Goal: Information Seeking & Learning: Learn about a topic

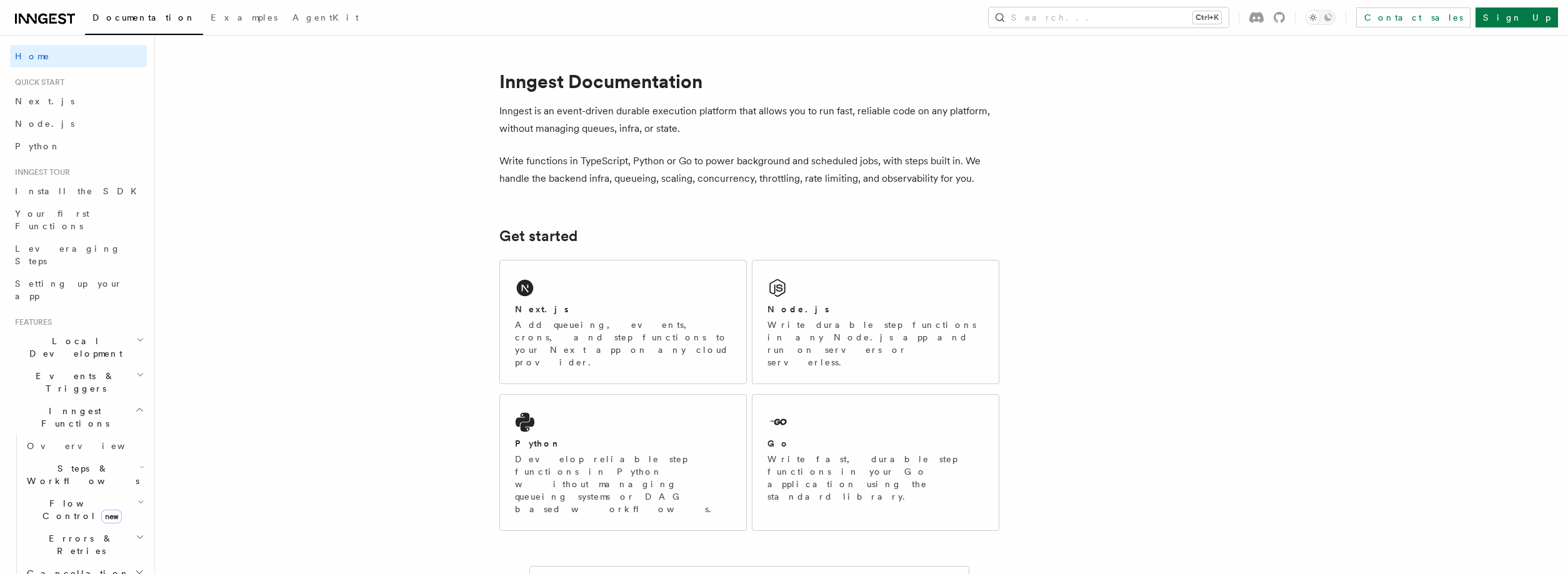
click at [36, 21] on icon at bounding box center [28, 18] width 18 height 10
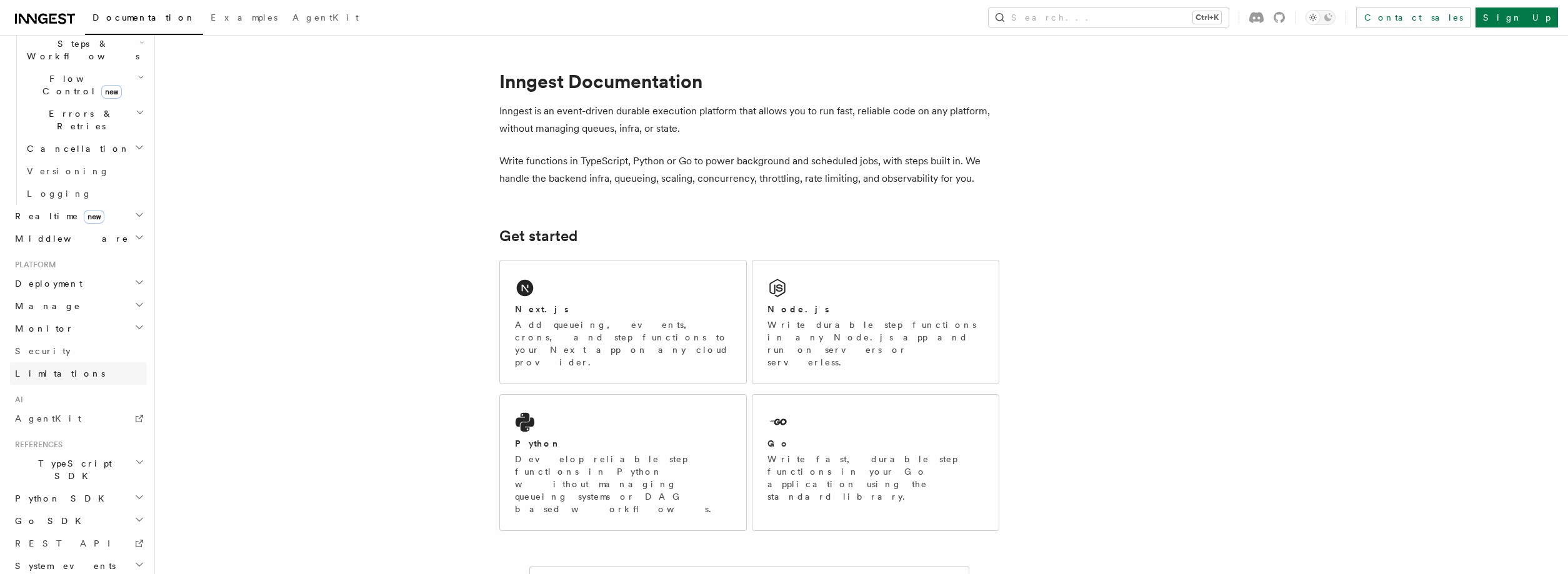
scroll to position [425, 0]
click at [99, 362] on link "Limitations" at bounding box center [78, 373] width 137 height 22
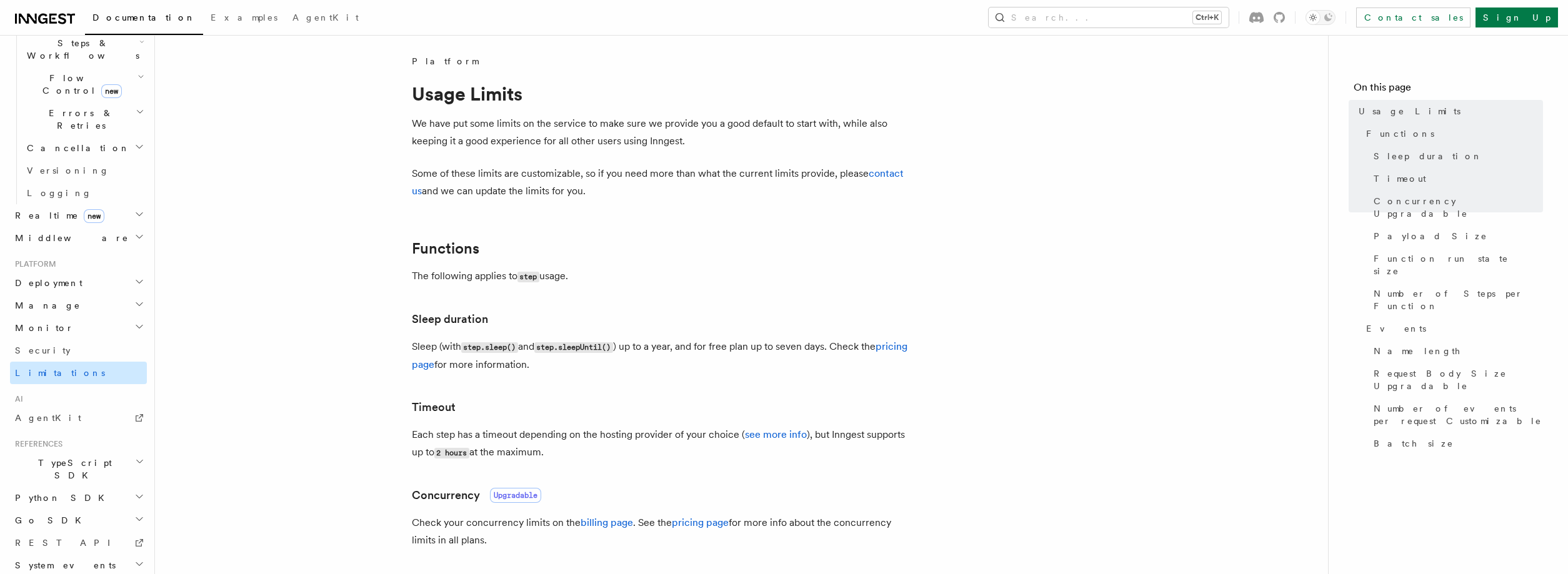
click at [105, 362] on link "Limitations" at bounding box center [78, 373] width 137 height 22
click at [108, 339] on link "Security" at bounding box center [78, 350] width 137 height 22
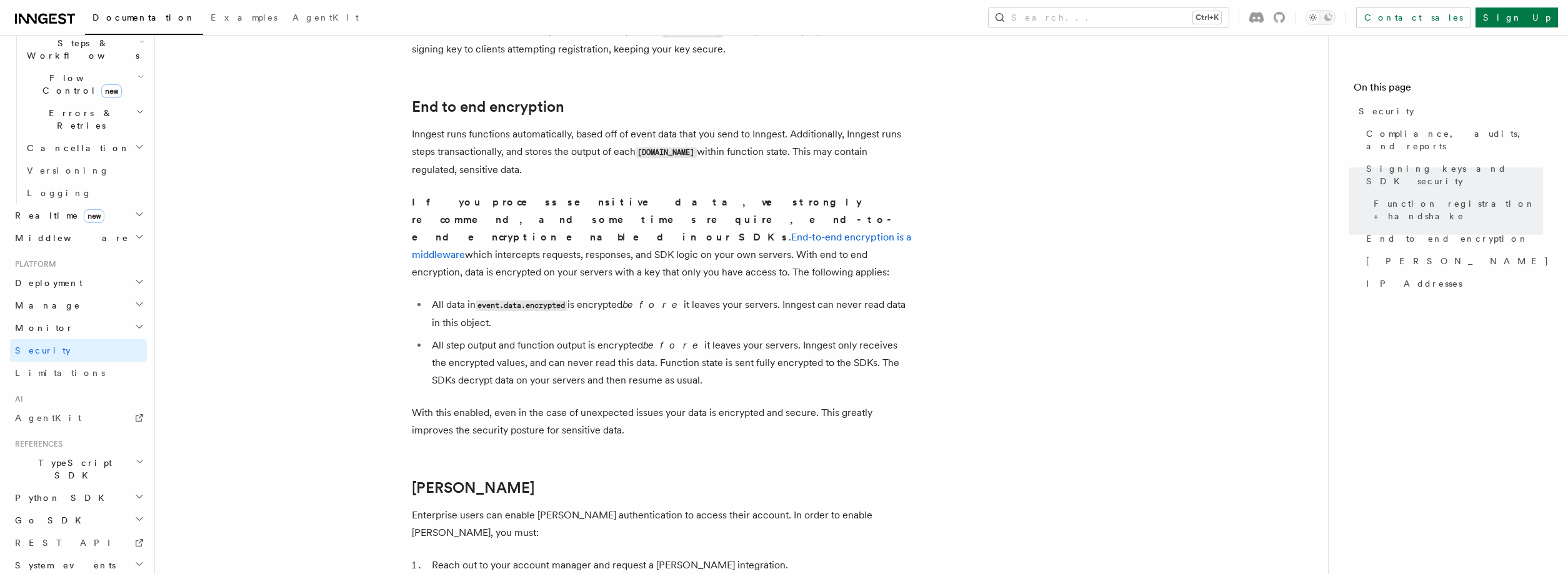
scroll to position [1582, 0]
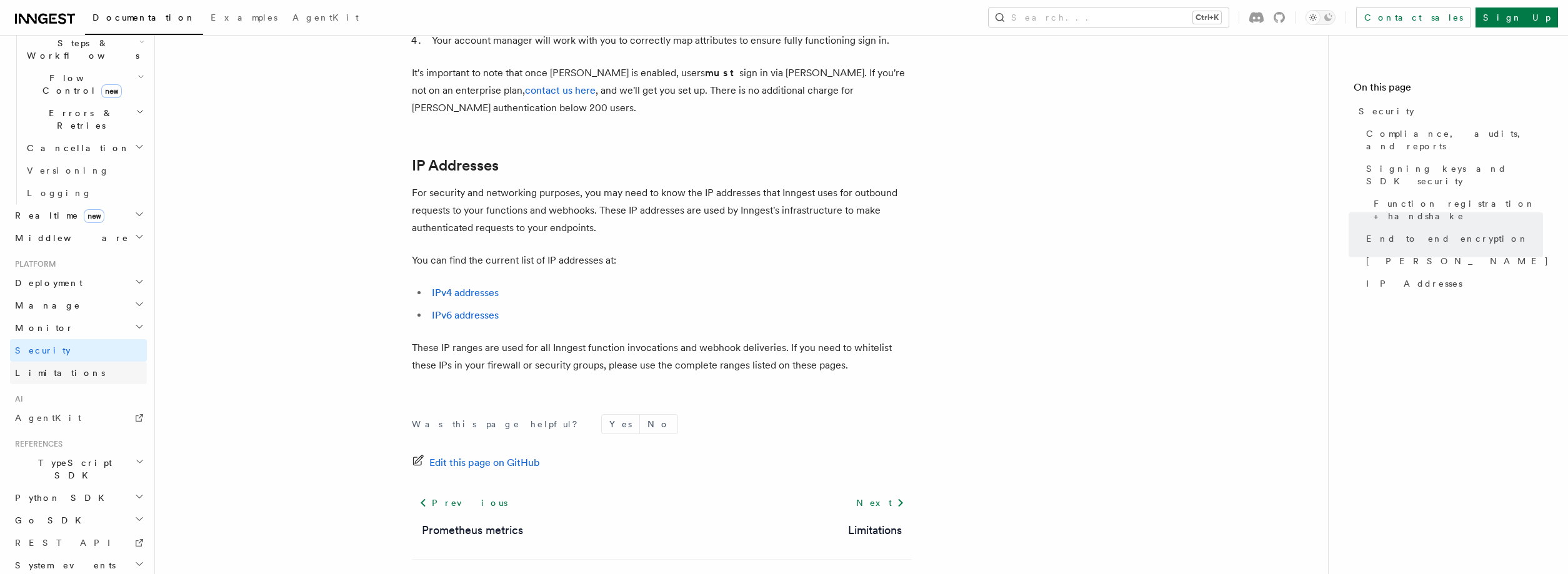
click at [90, 362] on link "Limitations" at bounding box center [78, 373] width 137 height 22
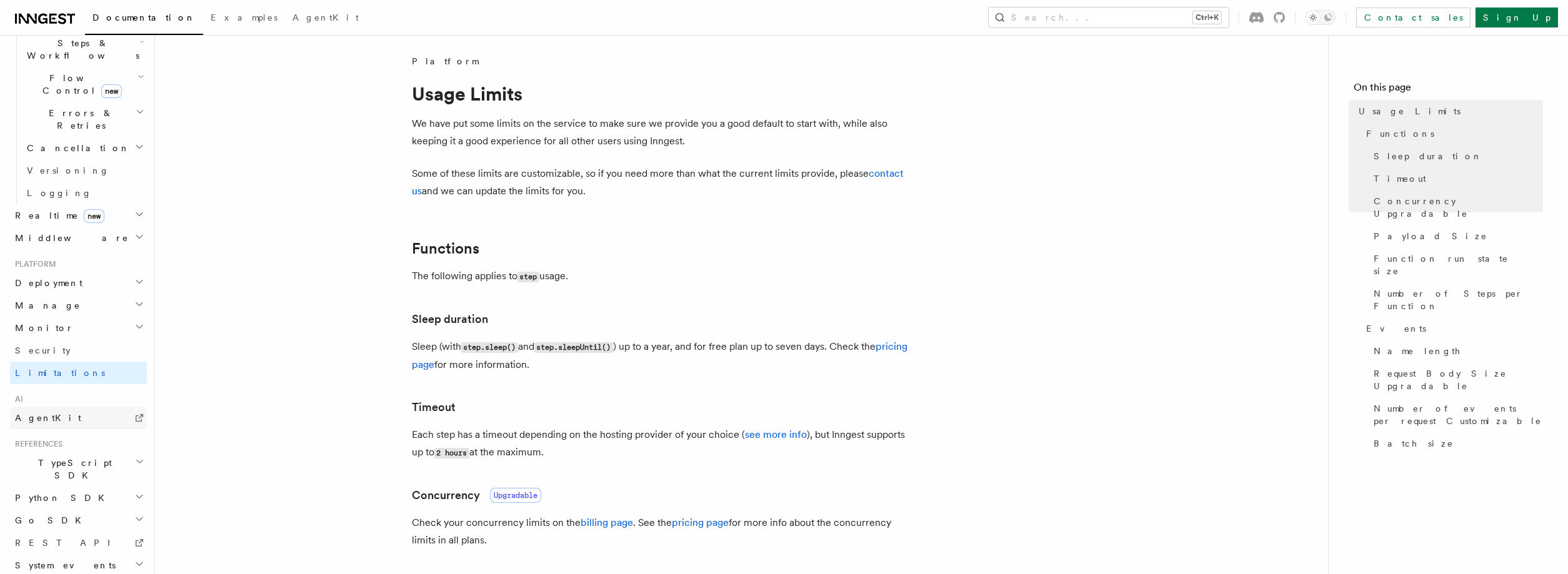
click at [101, 407] on link "AgentKit" at bounding box center [78, 418] width 137 height 22
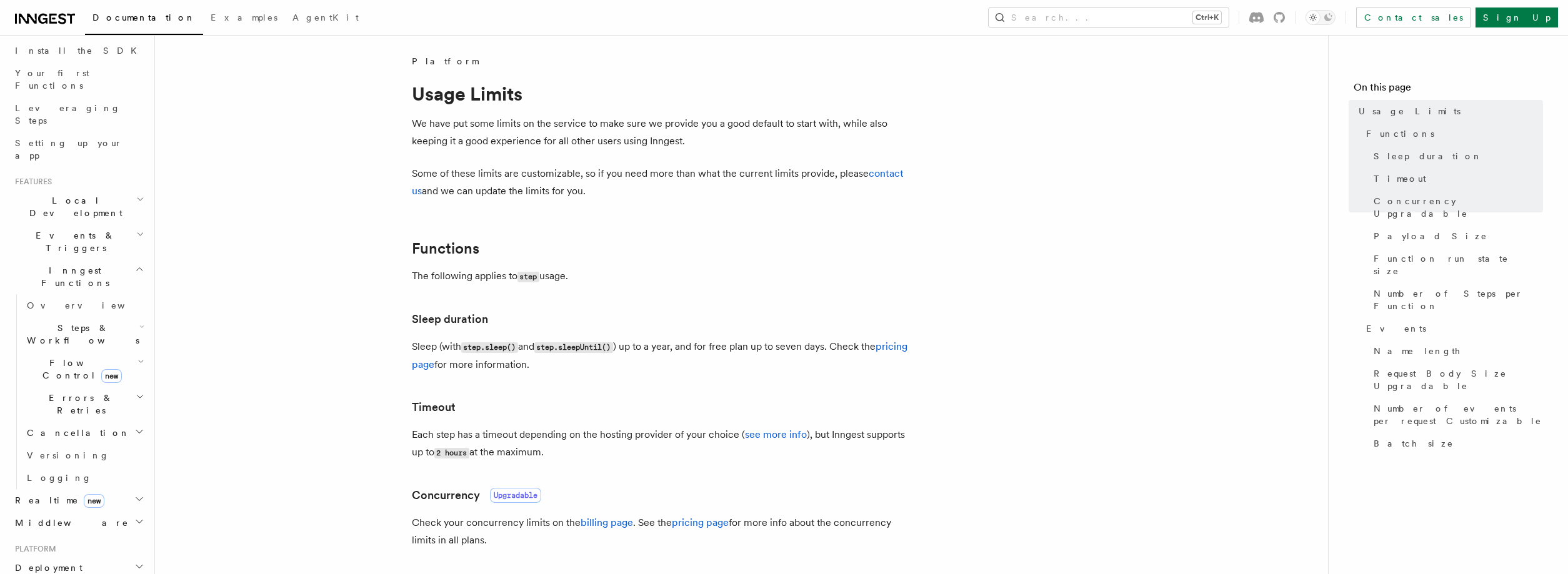
click at [134, 494] on icon "button" at bounding box center [139, 499] width 10 height 10
click at [119, 535] on link "React hooks / Next.js" at bounding box center [84, 552] width 125 height 35
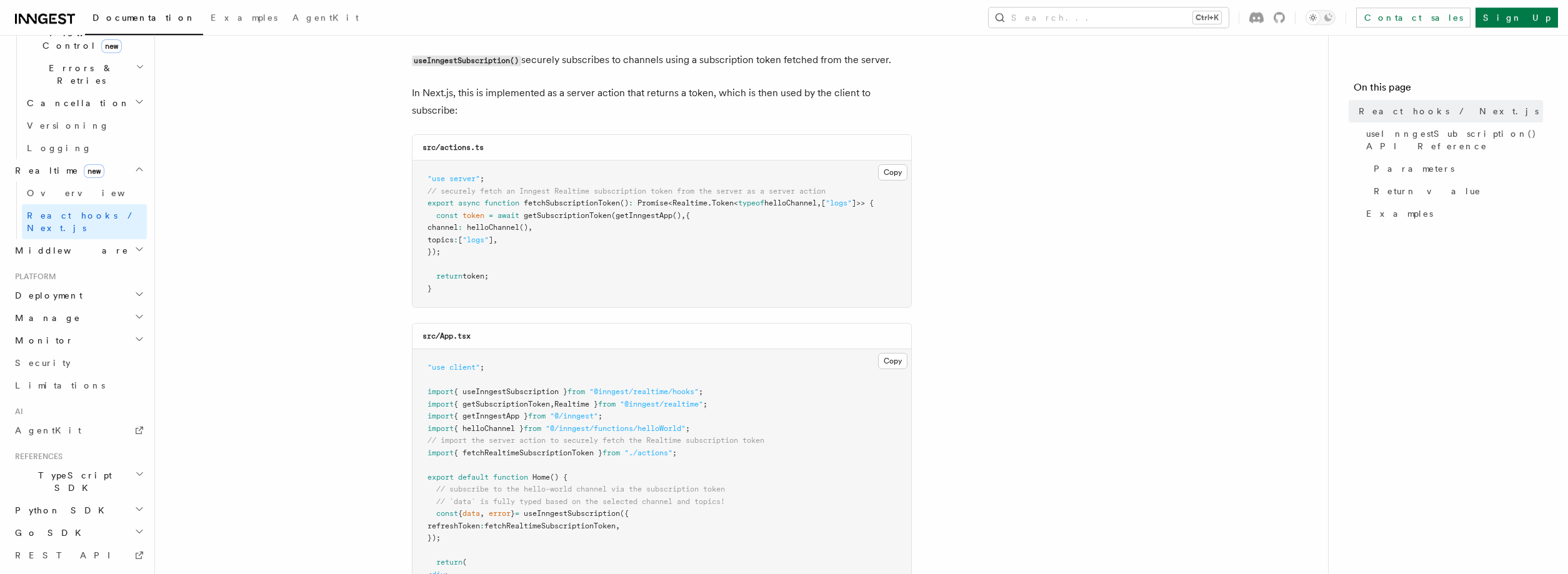
scroll to position [135, 0]
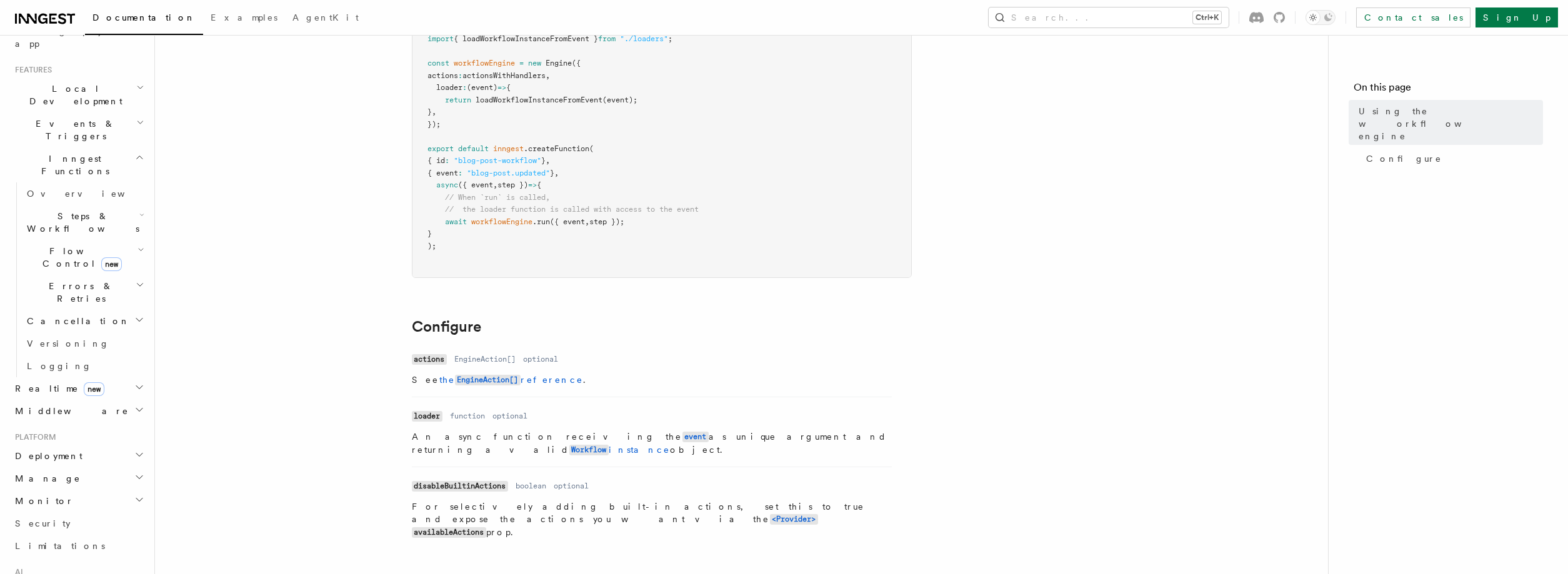
scroll to position [253, 0]
click at [127, 444] on h2 "Deployment" at bounding box center [78, 456] width 137 height 22
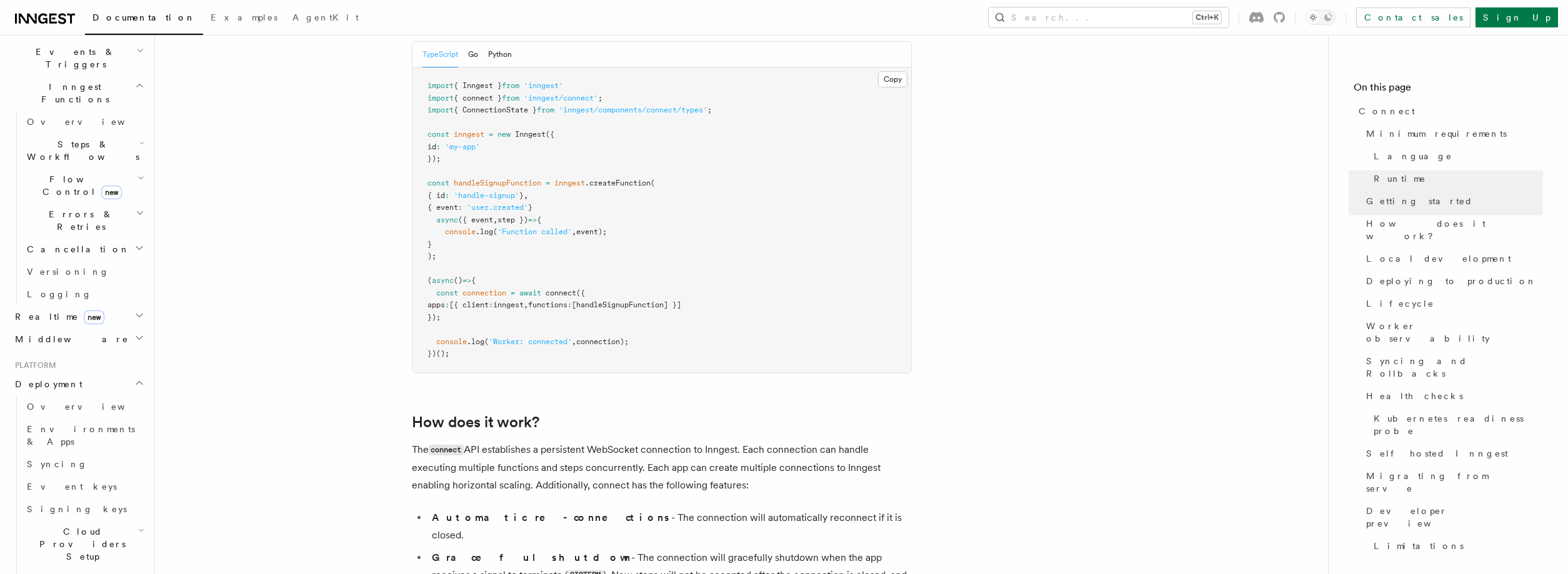
scroll to position [1012, 0]
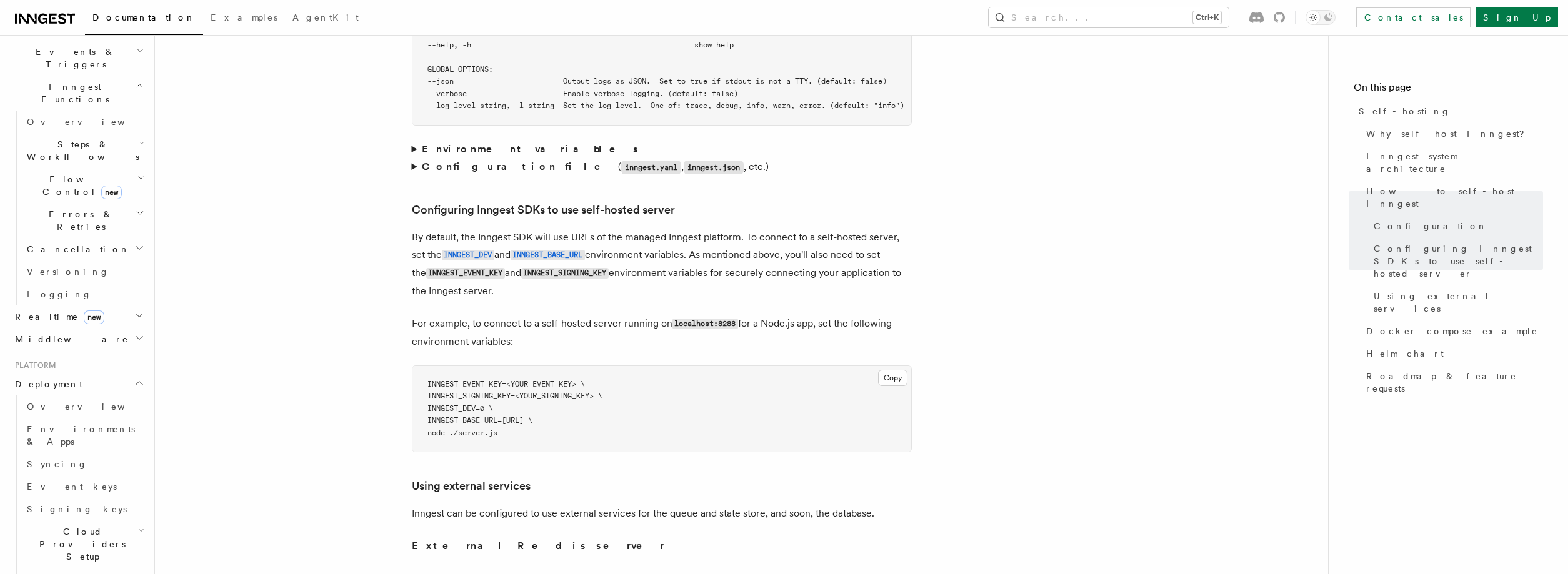
scroll to position [3037, 0]
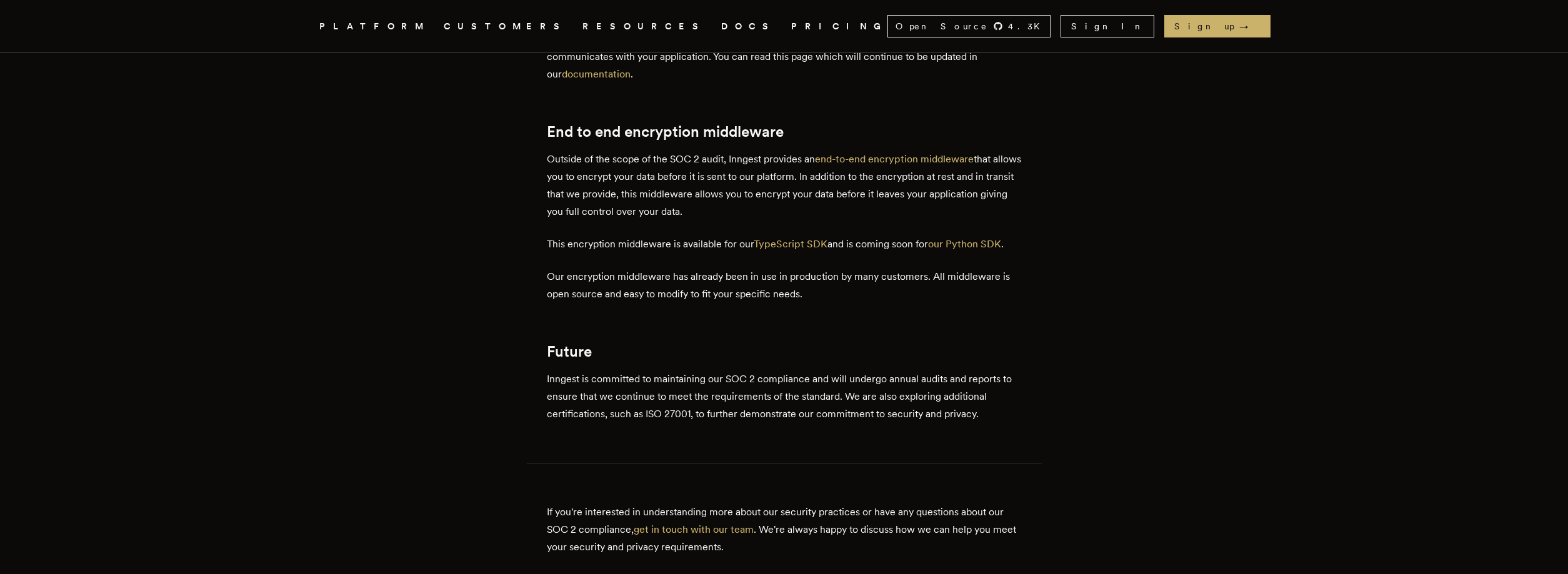
scroll to position [877, 0]
